Goal: Information Seeking & Learning: Learn about a topic

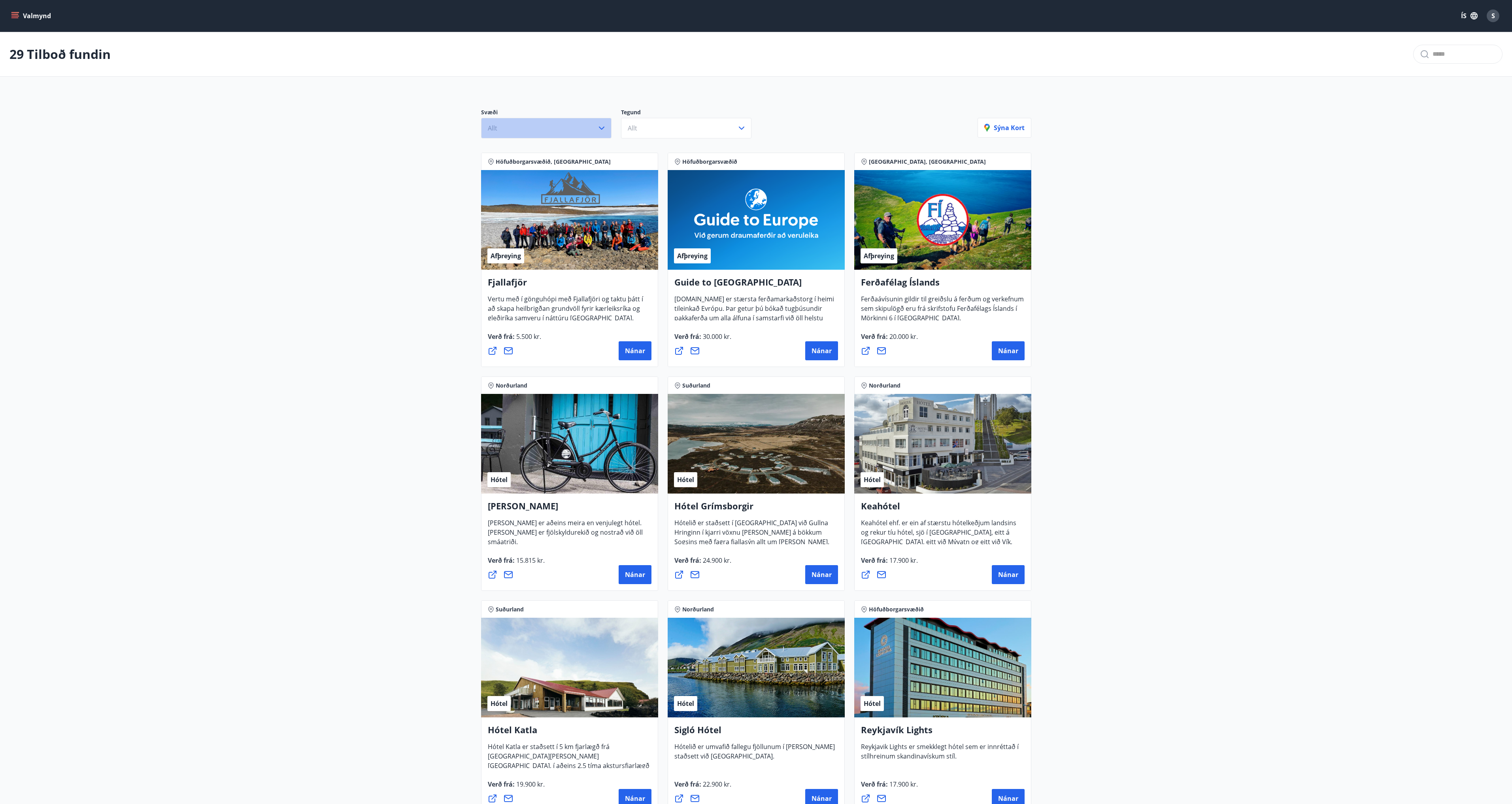
click at [597, 126] on icon "button" at bounding box center [602, 128] width 9 height 9
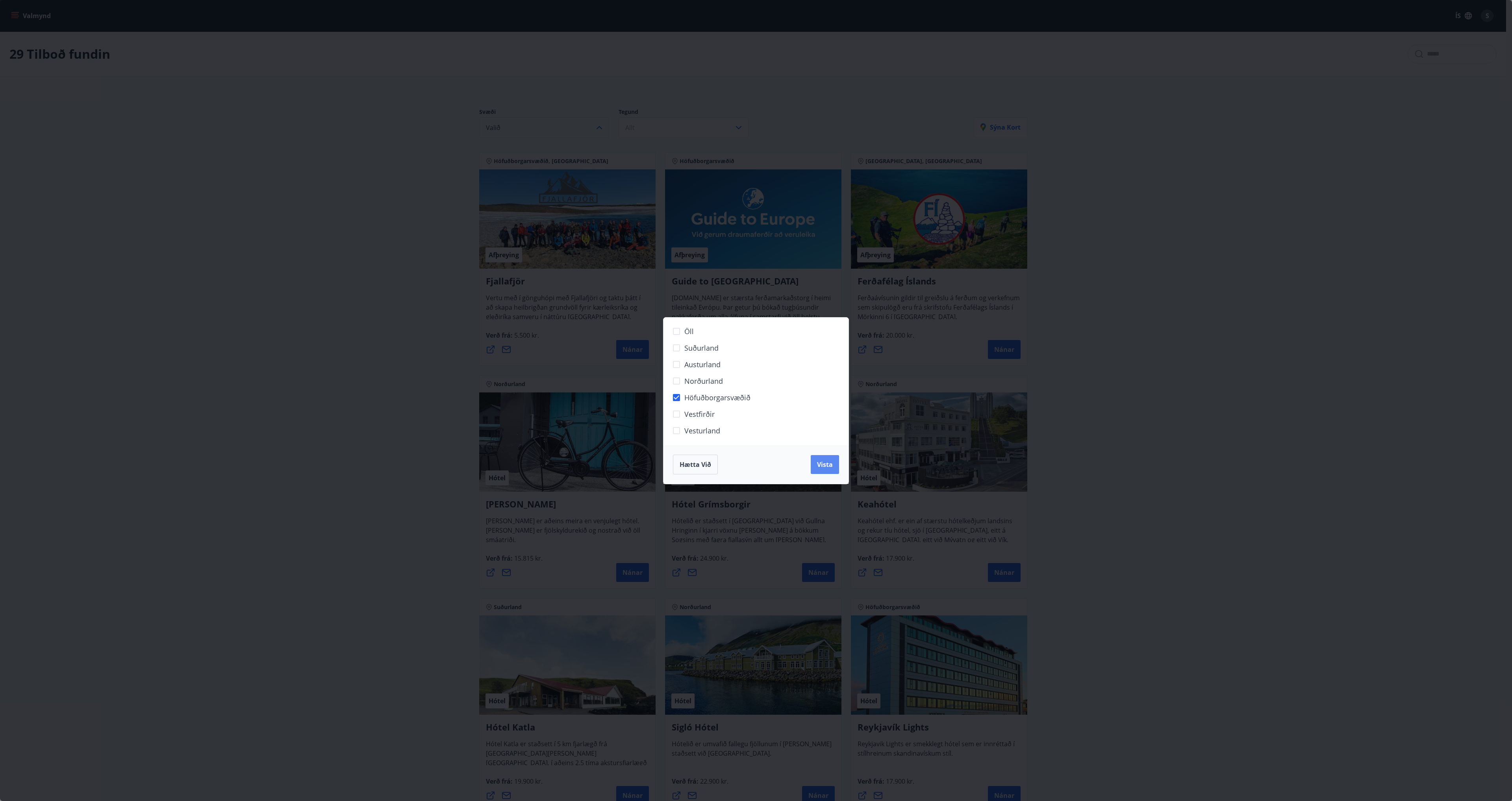
click at [822, 460] on span "Vista" at bounding box center [825, 465] width 16 height 9
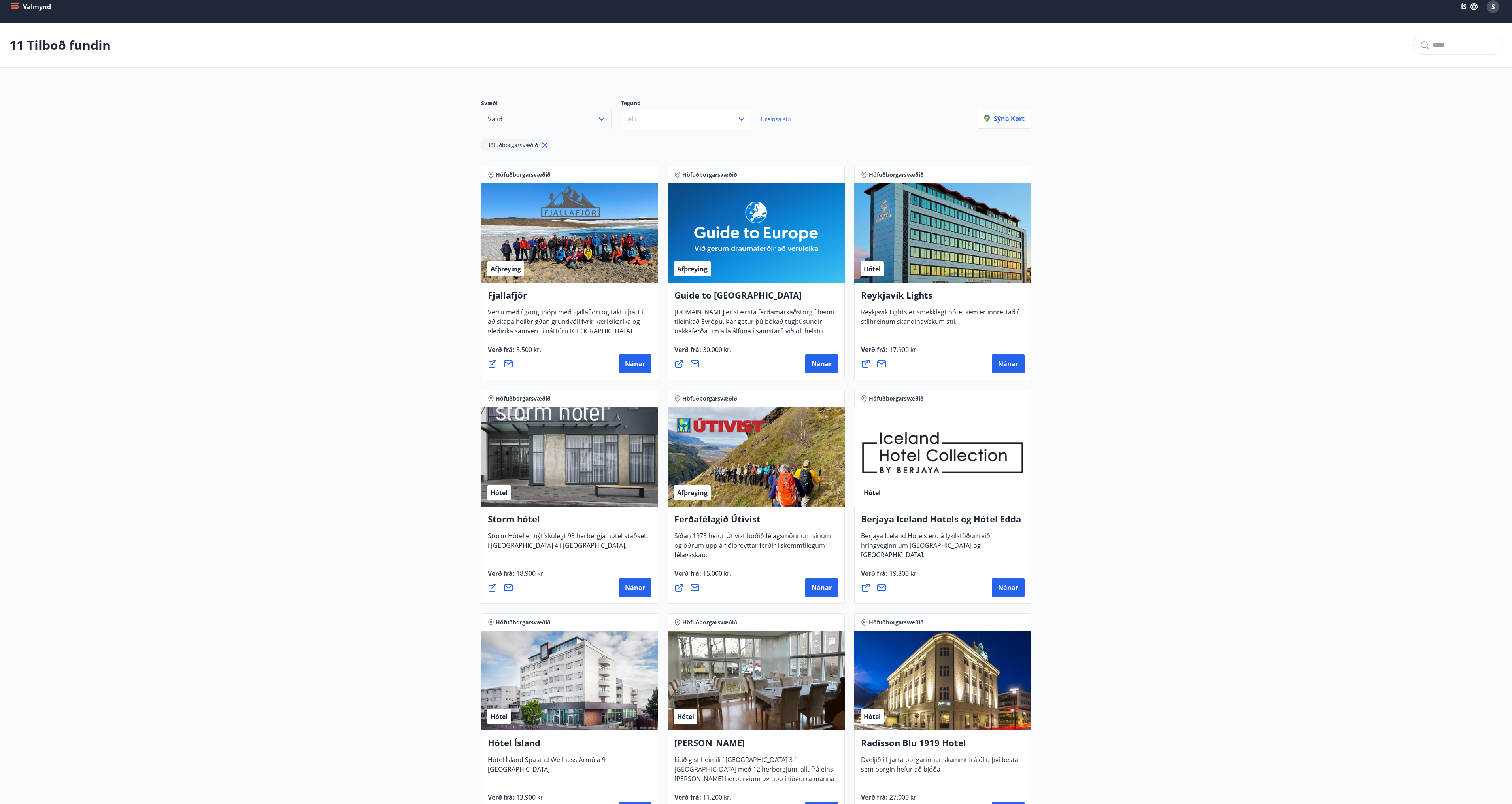
scroll to position [4, 0]
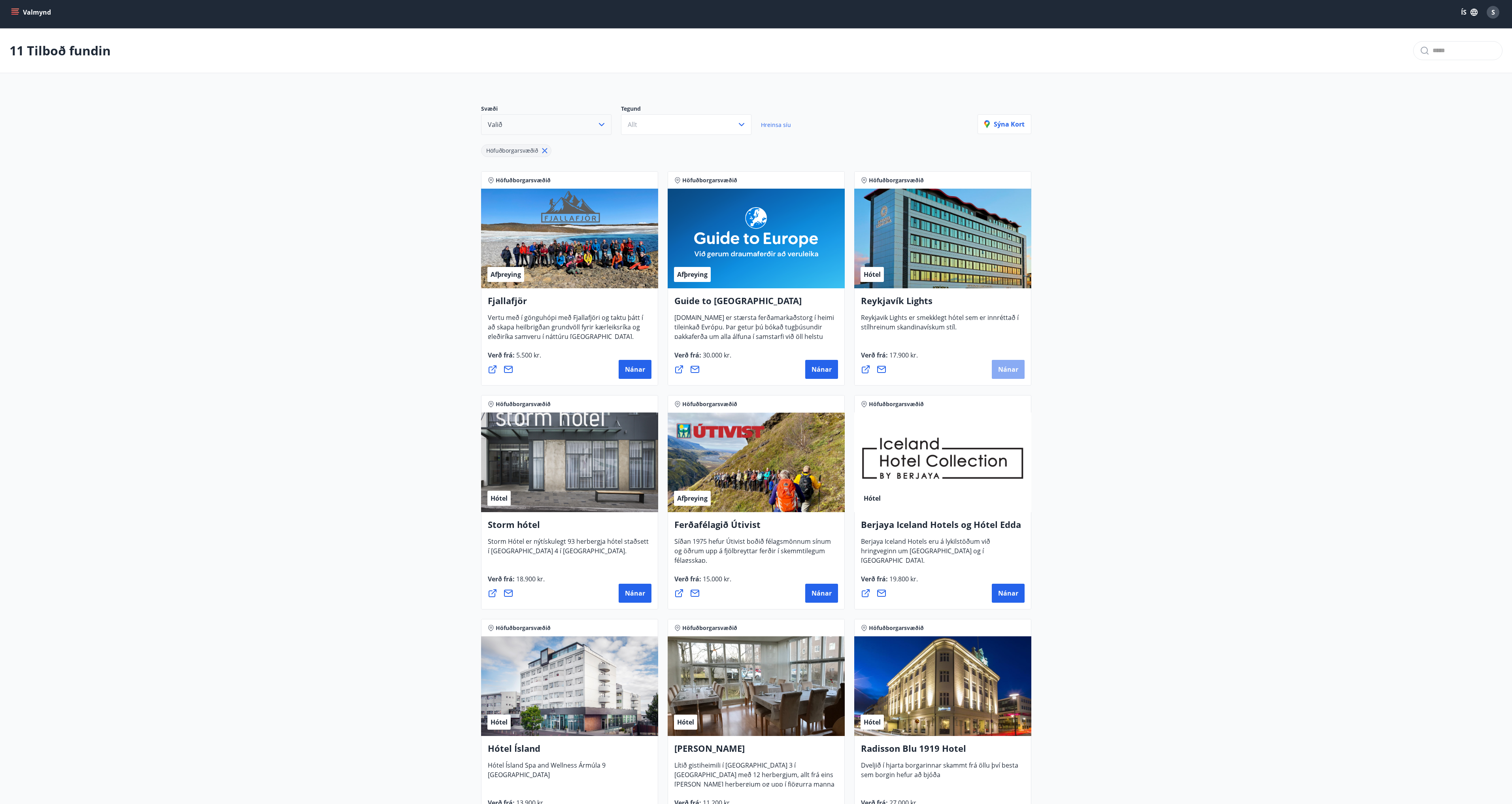
click at [1006, 371] on span "Nánar" at bounding box center [1008, 369] width 20 height 9
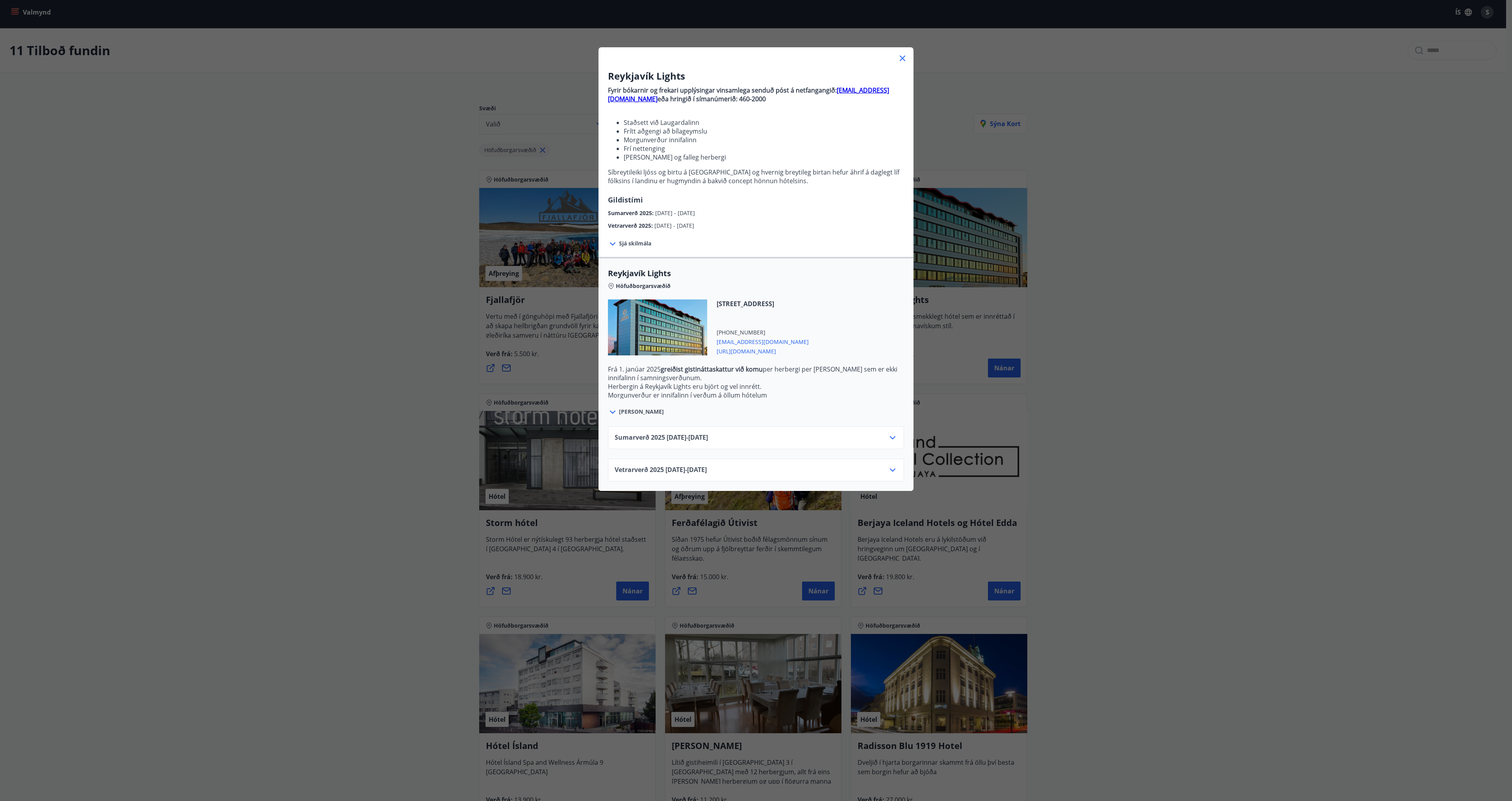
click at [622, 244] on span "Sjá skilmála" at bounding box center [635, 243] width 32 height 8
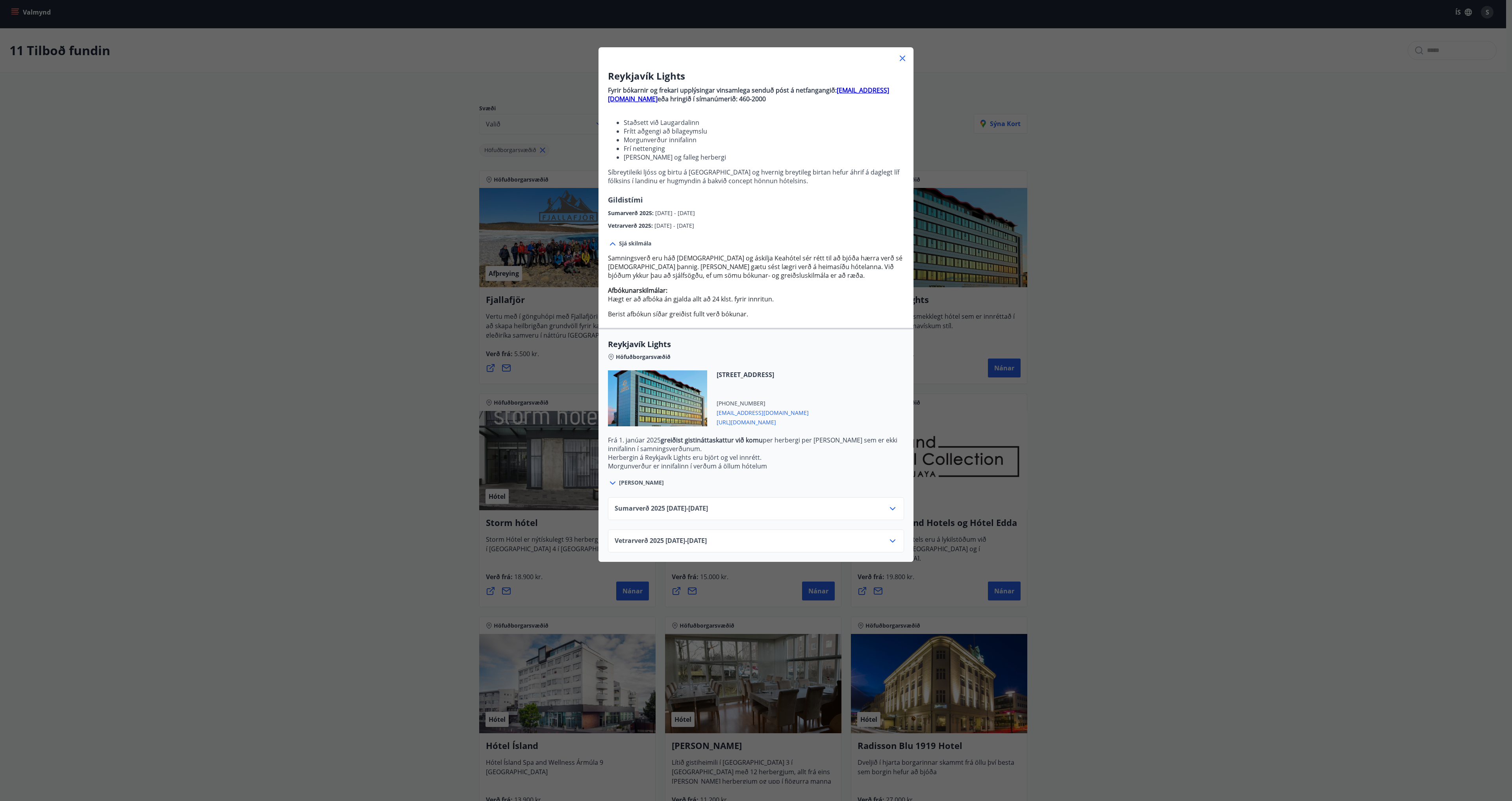
click at [760, 543] on div "Vetrarverð [PHONE_NUMBER][DATE] - [DATE]" at bounding box center [756, 544] width 283 height 16
click at [890, 541] on icon at bounding box center [892, 540] width 5 height 3
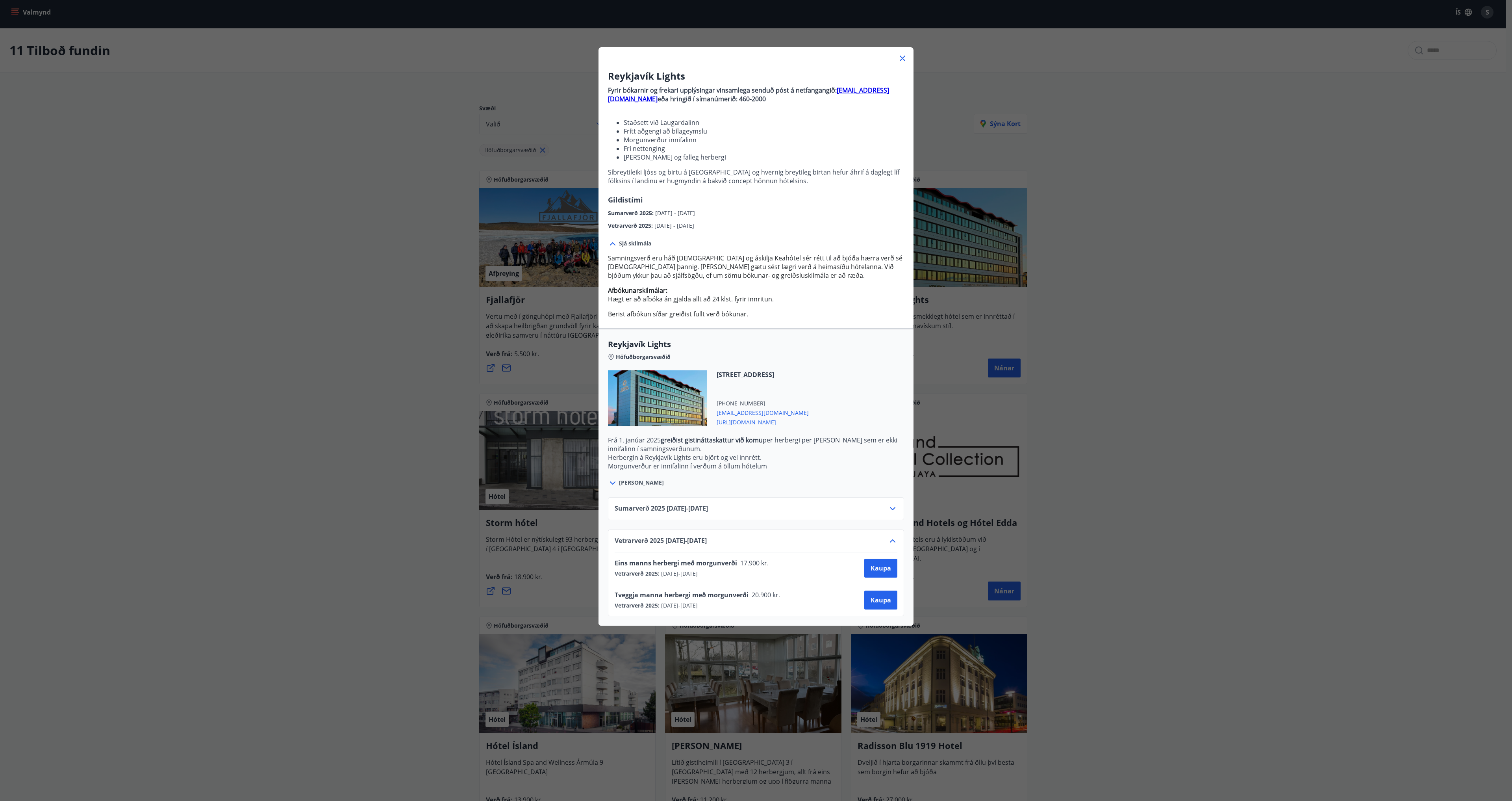
click at [899, 56] on icon at bounding box center [902, 58] width 9 height 9
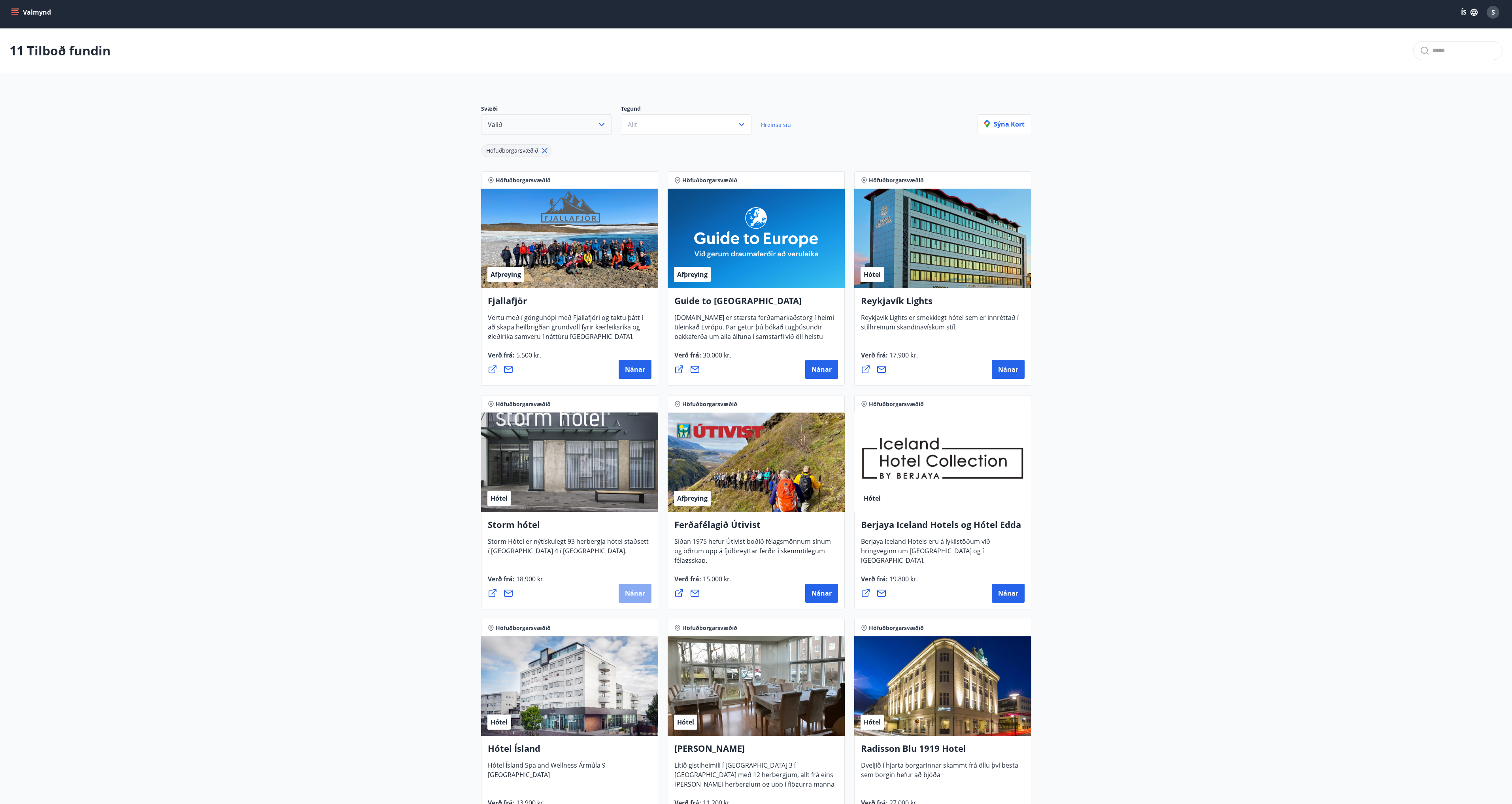
click at [626, 591] on span "Nánar" at bounding box center [635, 593] width 20 height 9
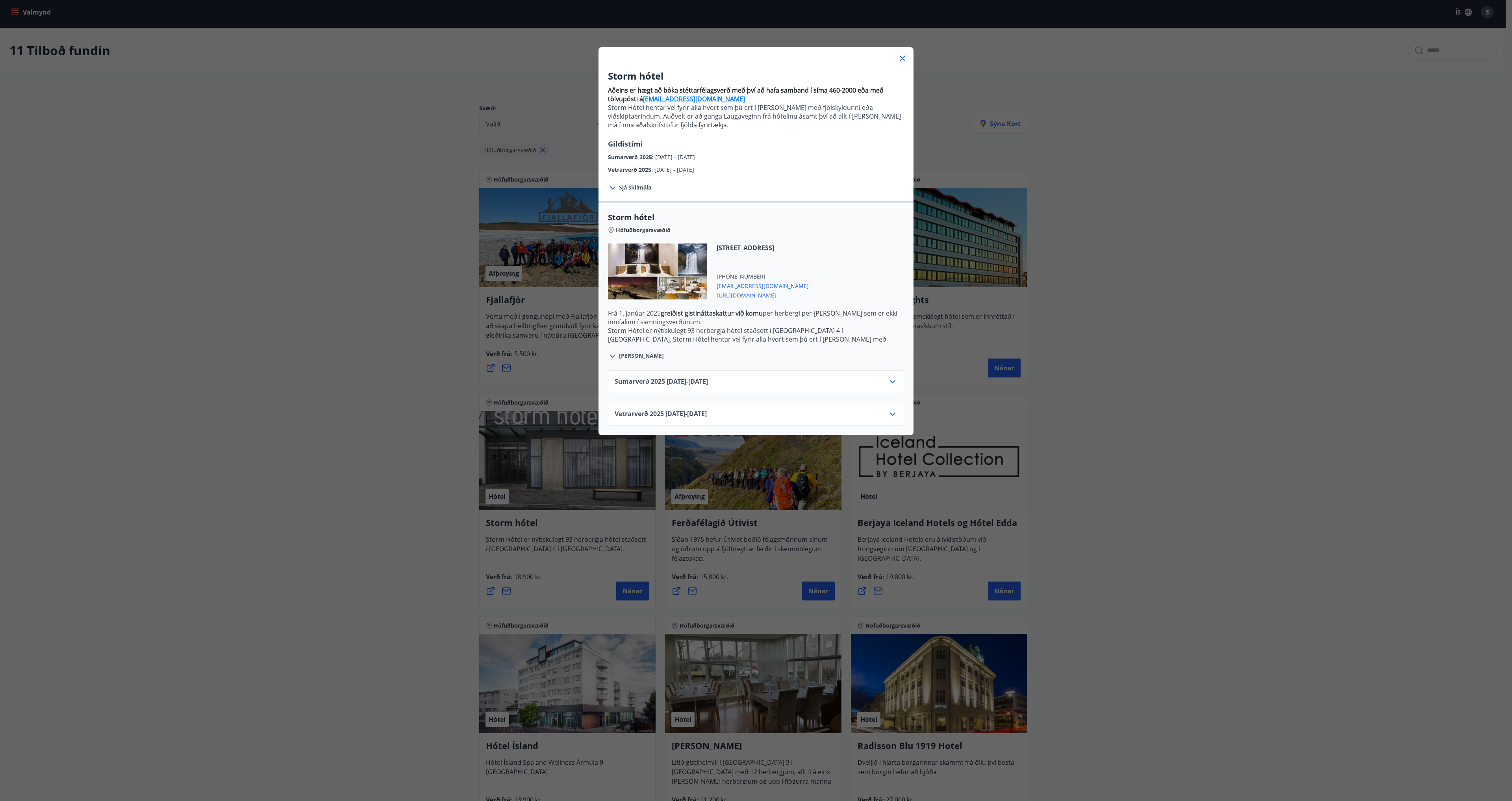
click at [775, 295] on span "[URL][DOMAIN_NAME]" at bounding box center [762, 295] width 92 height 9
click at [900, 57] on icon at bounding box center [902, 58] width 5 height 5
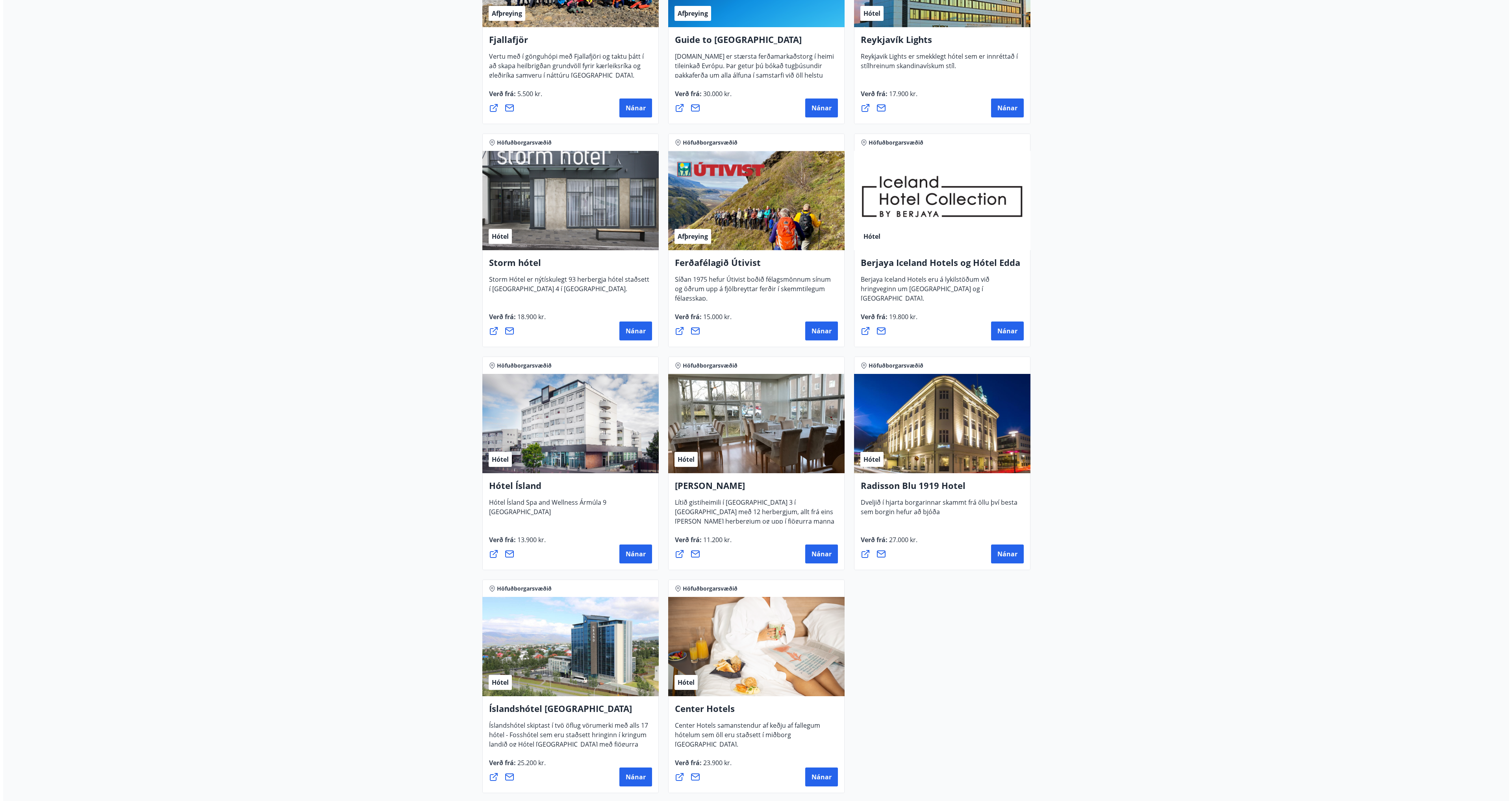
scroll to position [358, 0]
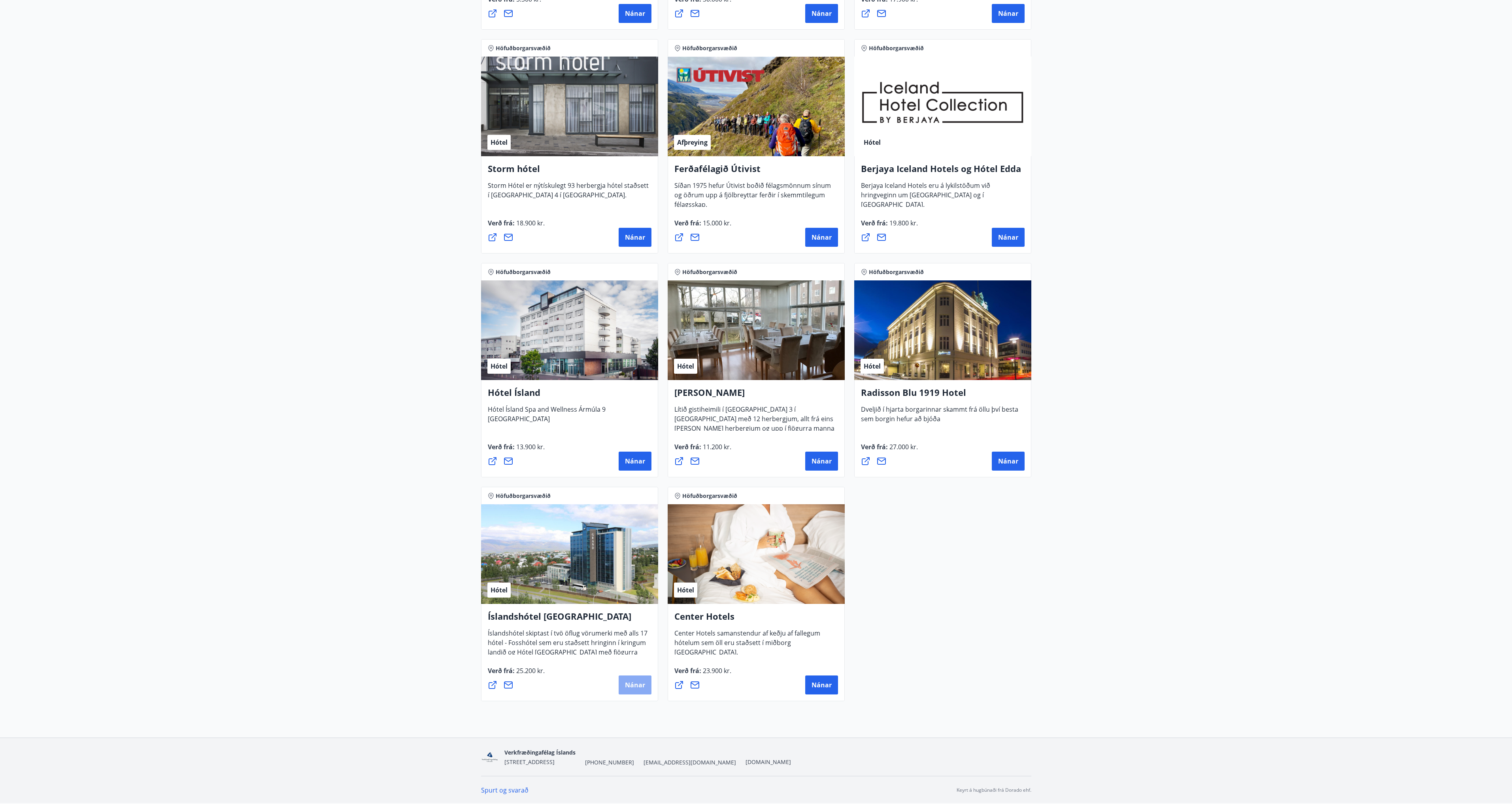
click at [633, 687] on span "Nánar" at bounding box center [635, 685] width 20 height 9
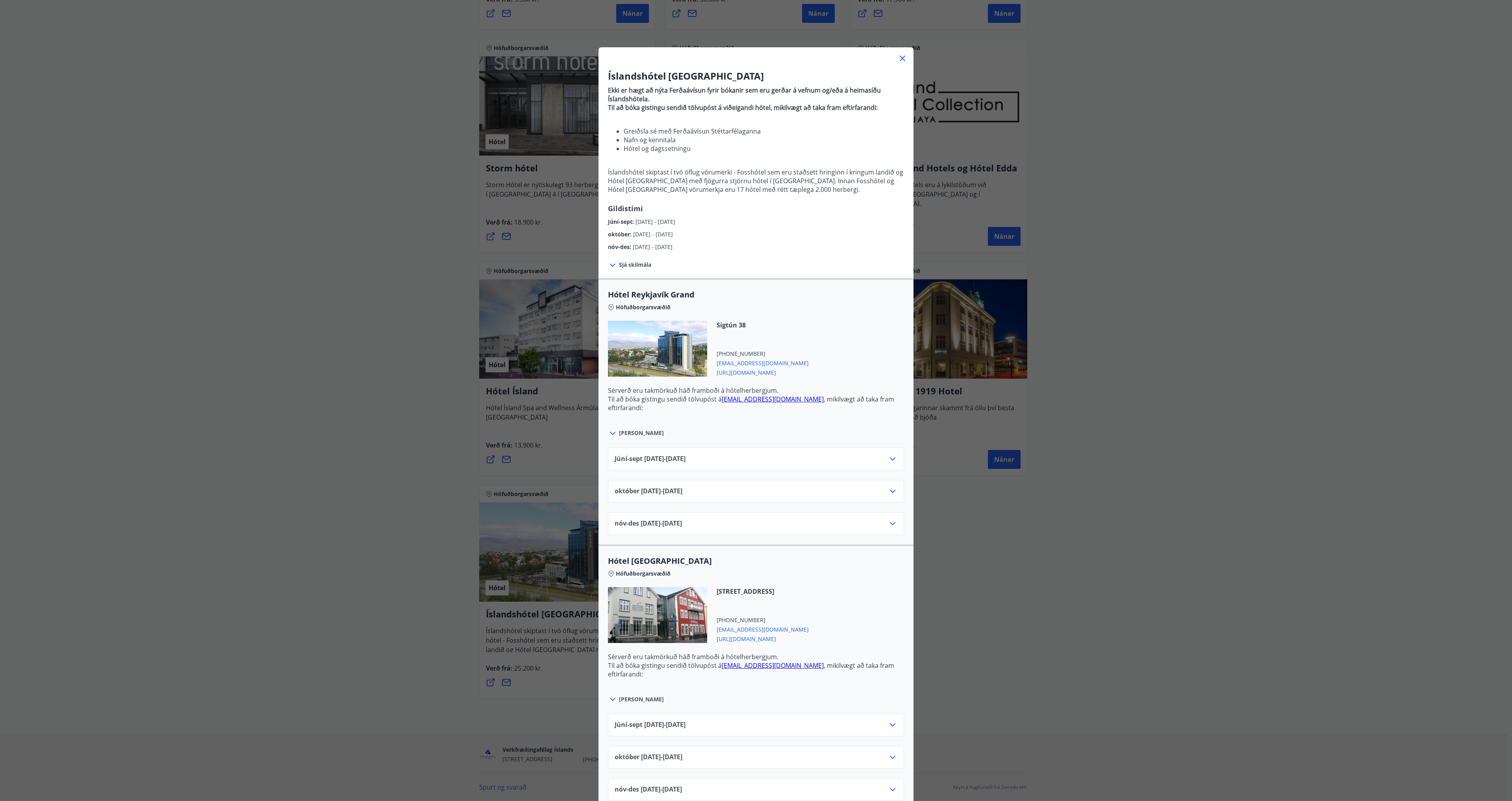
click at [891, 493] on icon at bounding box center [893, 491] width 9 height 9
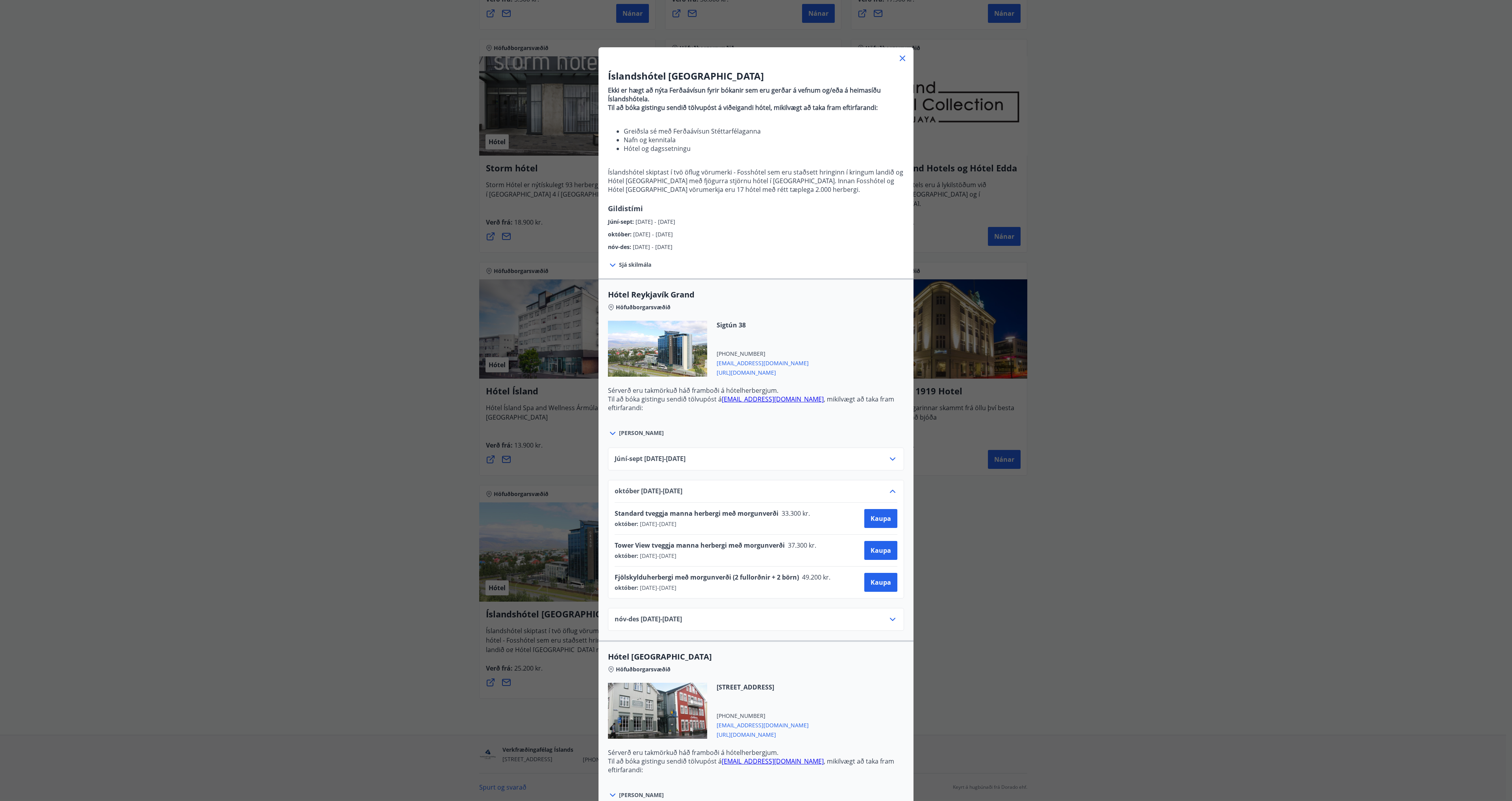
click at [891, 493] on icon at bounding box center [893, 491] width 9 height 9
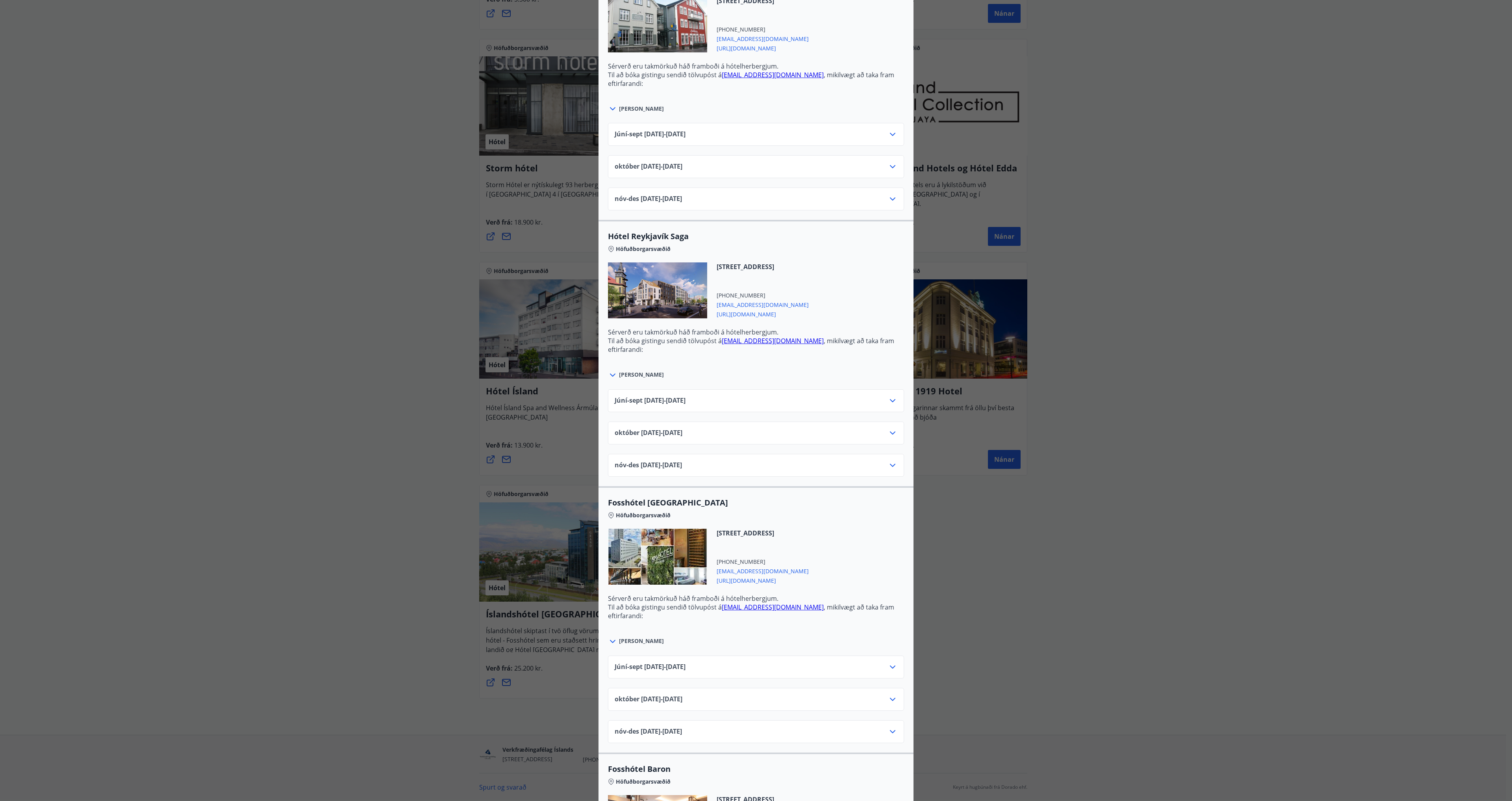
scroll to position [669, 0]
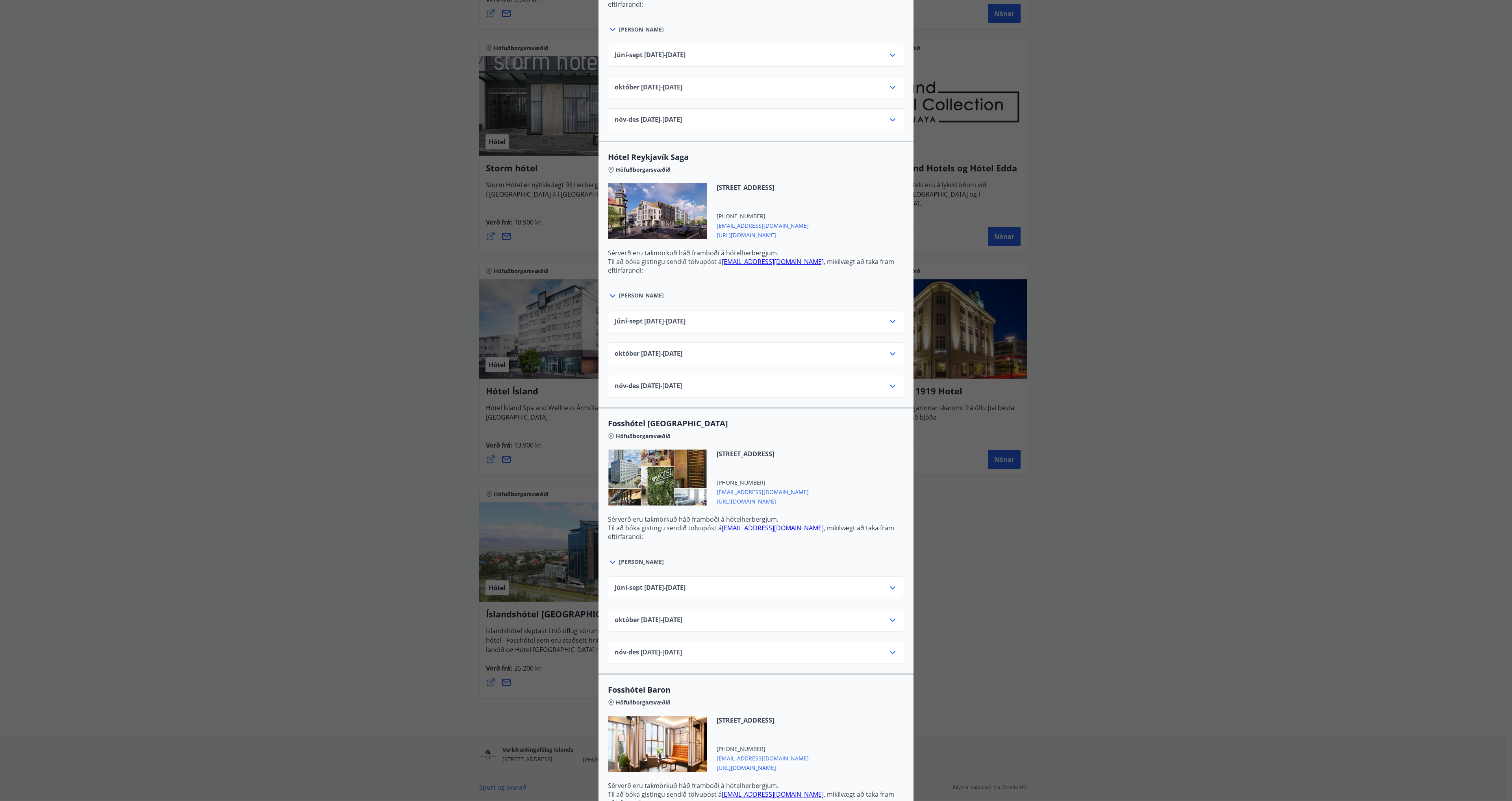
click at [889, 353] on icon at bounding box center [893, 354] width 9 height 9
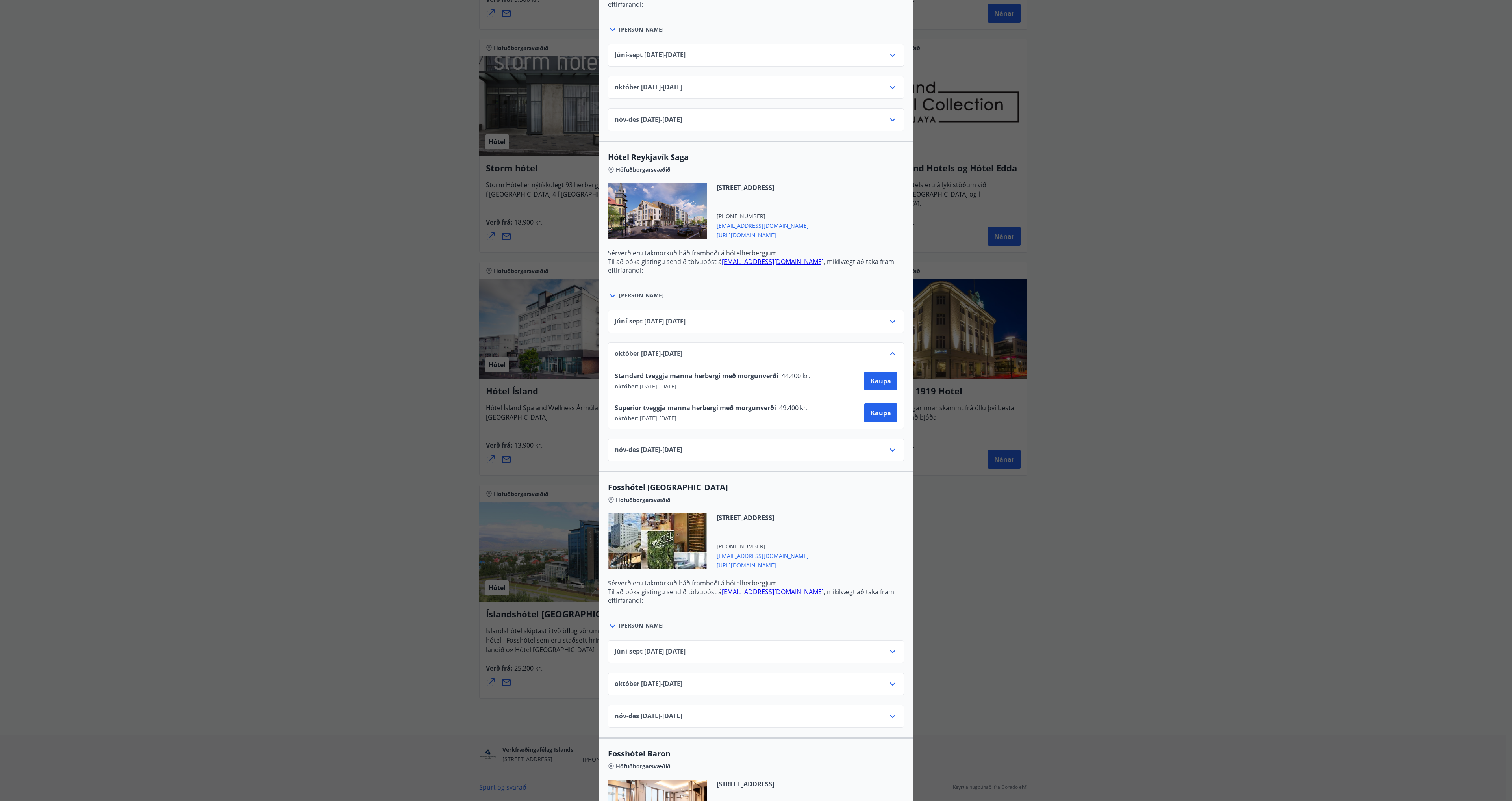
click at [890, 353] on icon at bounding box center [892, 354] width 5 height 3
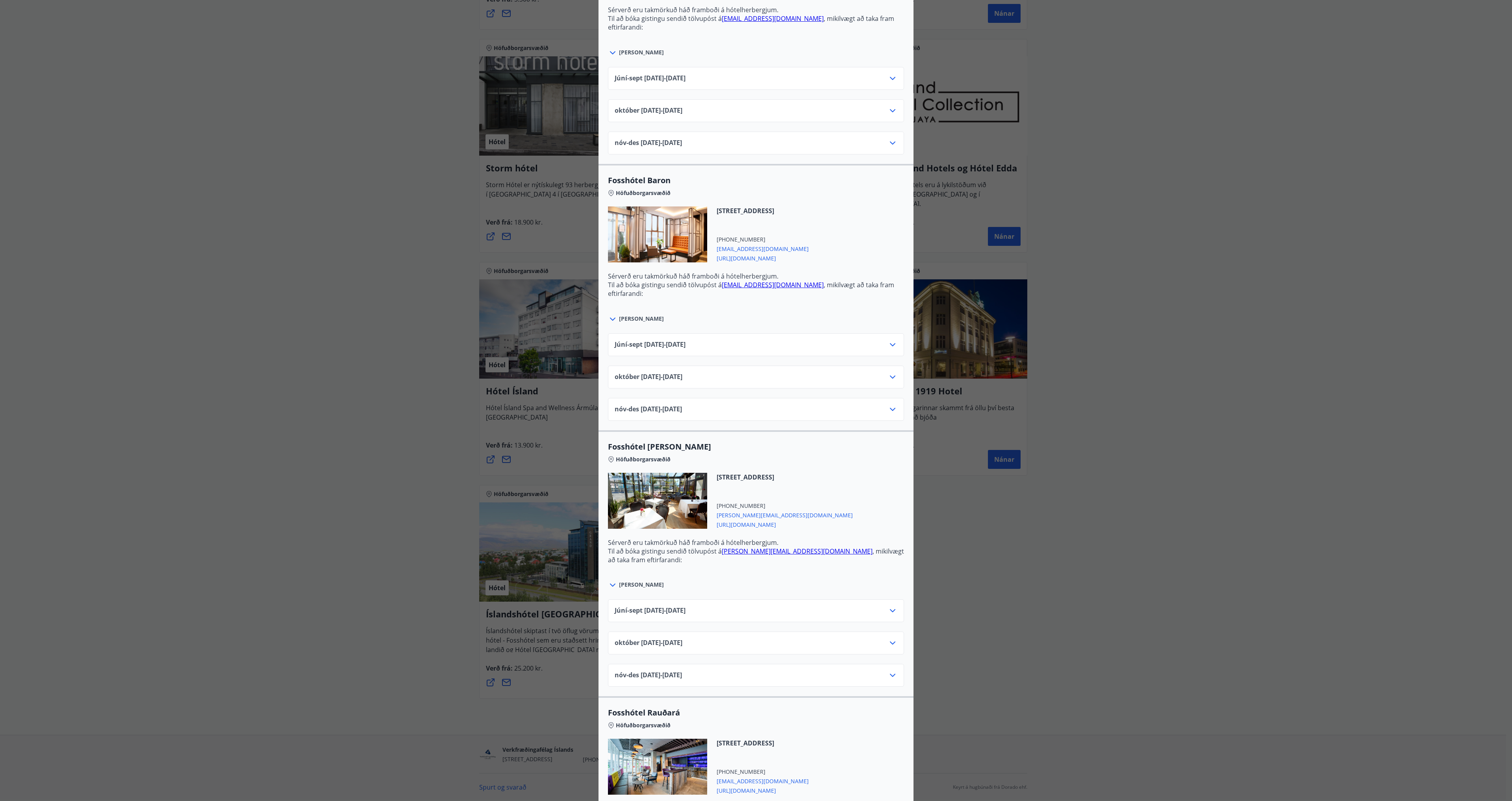
scroll to position [1182, 0]
click at [889, 376] on icon at bounding box center [893, 374] width 9 height 9
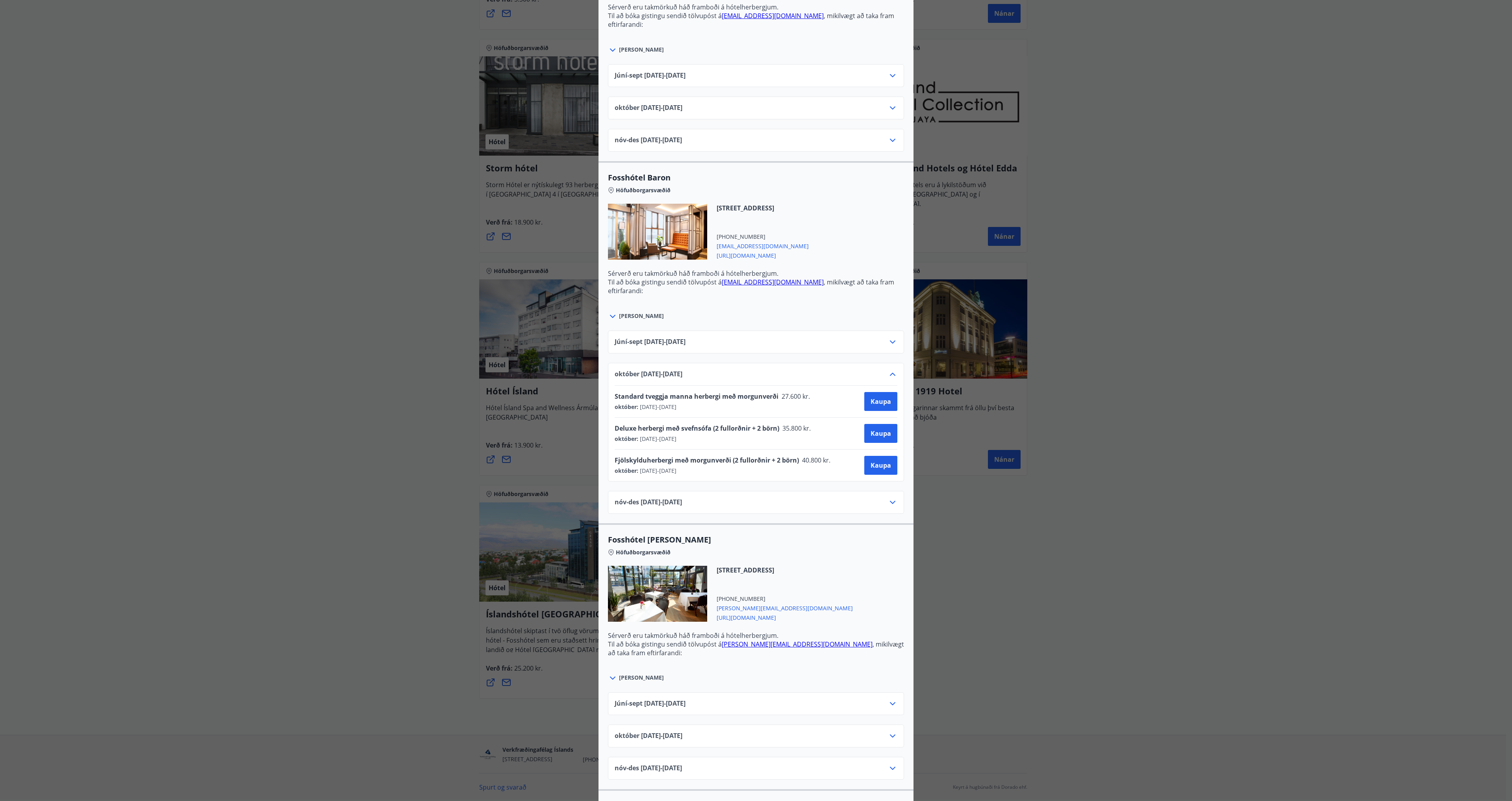
click at [889, 376] on icon at bounding box center [893, 374] width 9 height 9
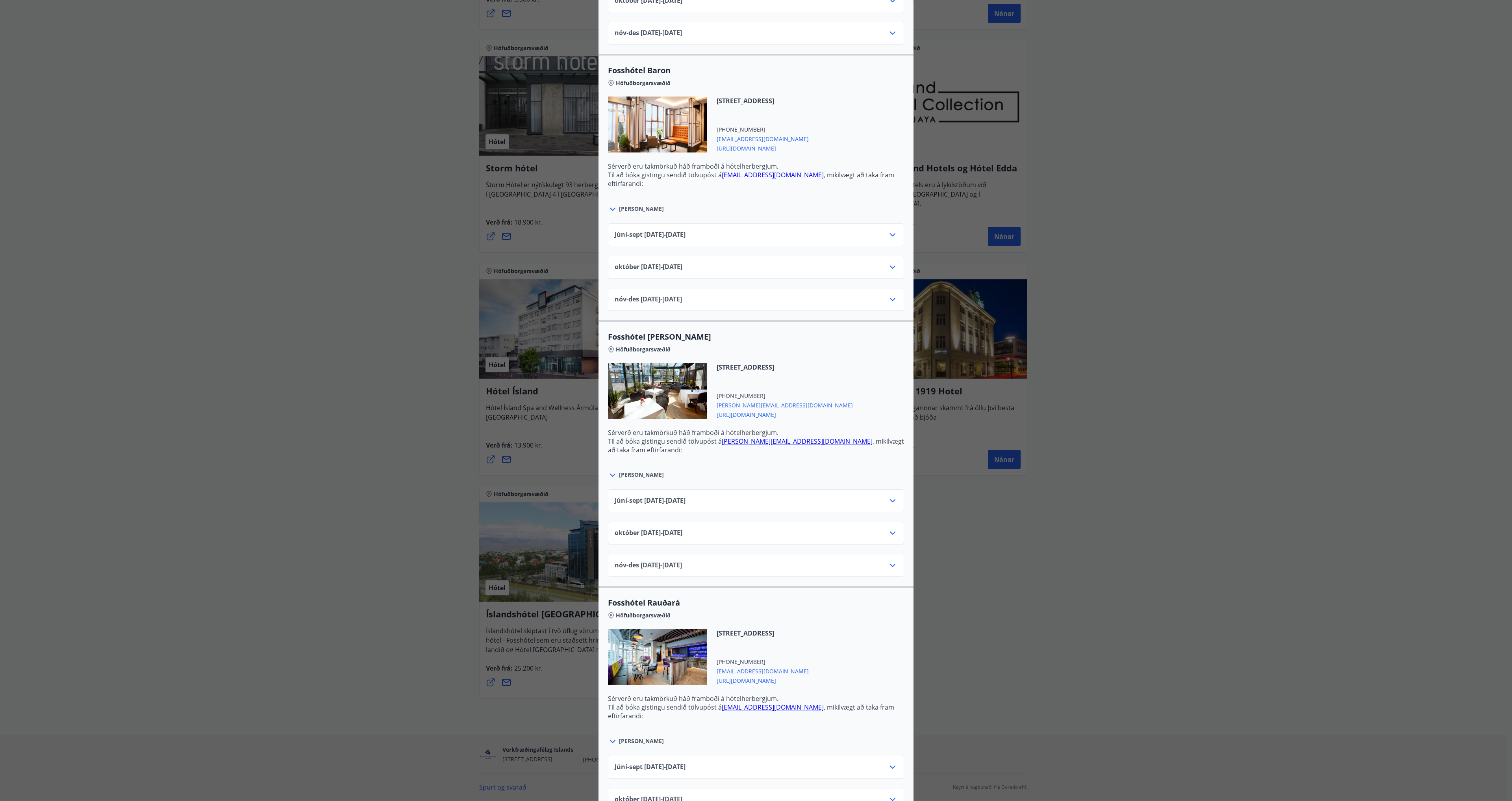
scroll to position [1347, 0]
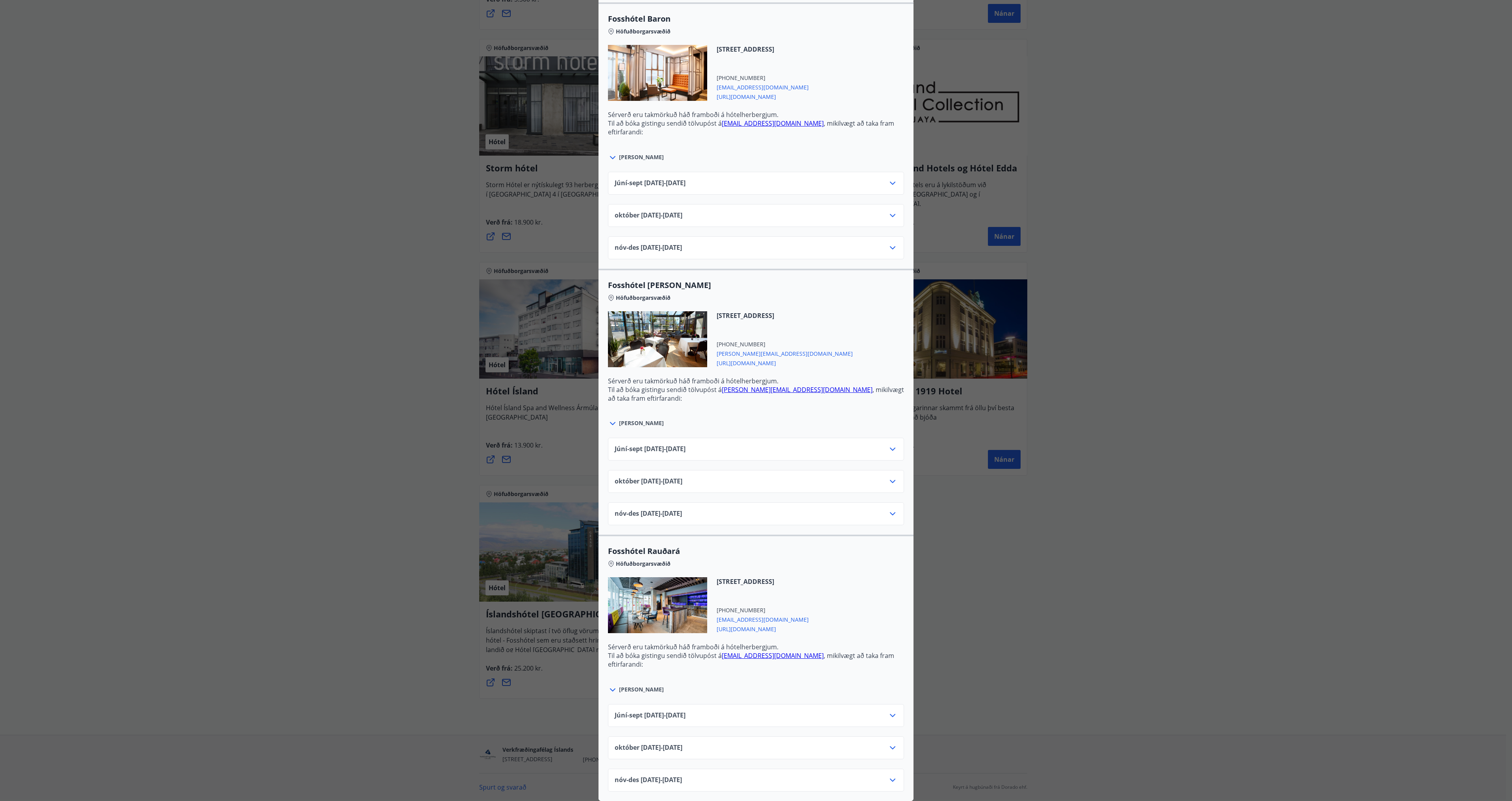
click at [1211, 312] on div "Íslandshótel Reykjavík Ekki er hægt að nýta Ferðaávísun fyrir bókanir sem eru g…" at bounding box center [756, 400] width 1512 height 801
